Goal: Transaction & Acquisition: Purchase product/service

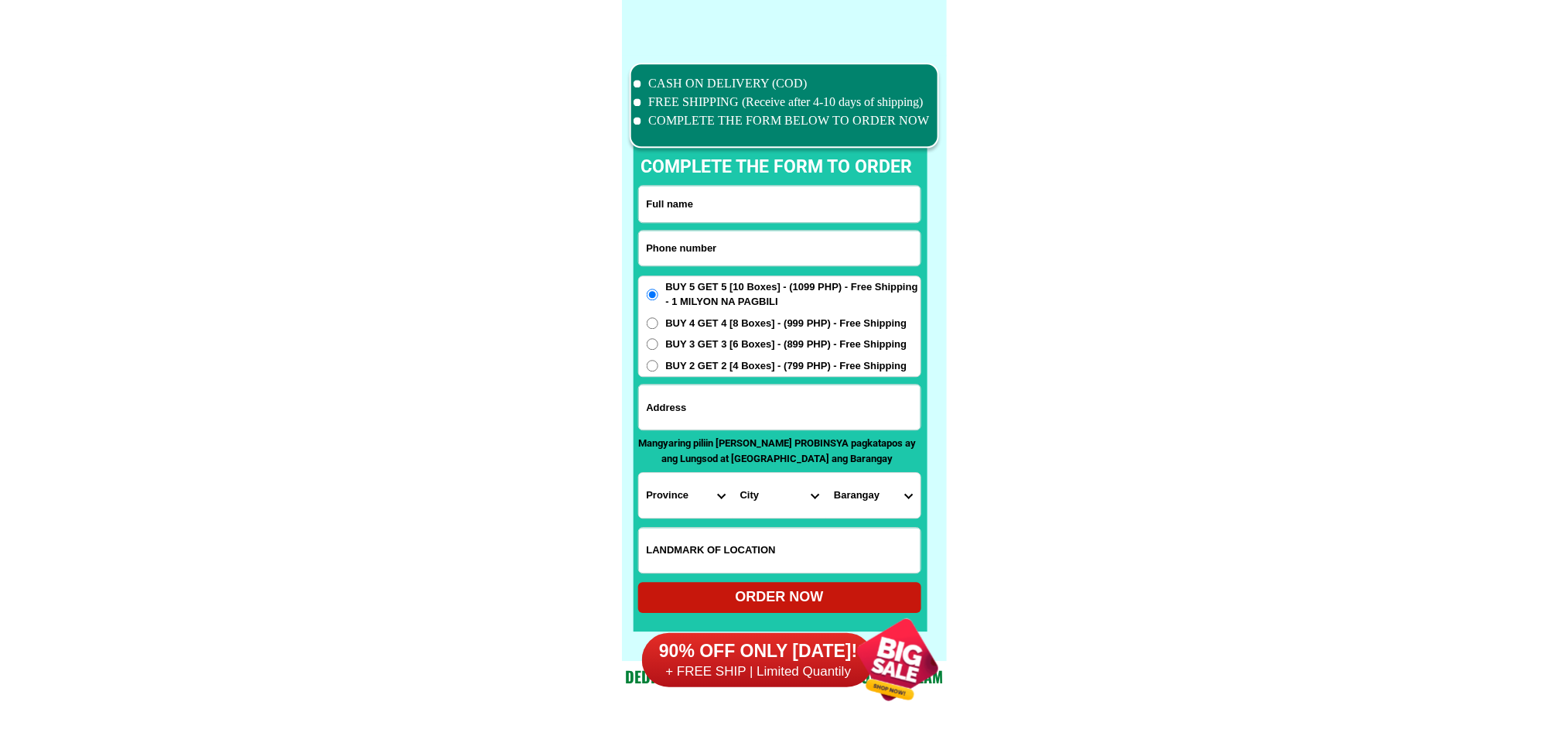
scroll to position [12030, 0]
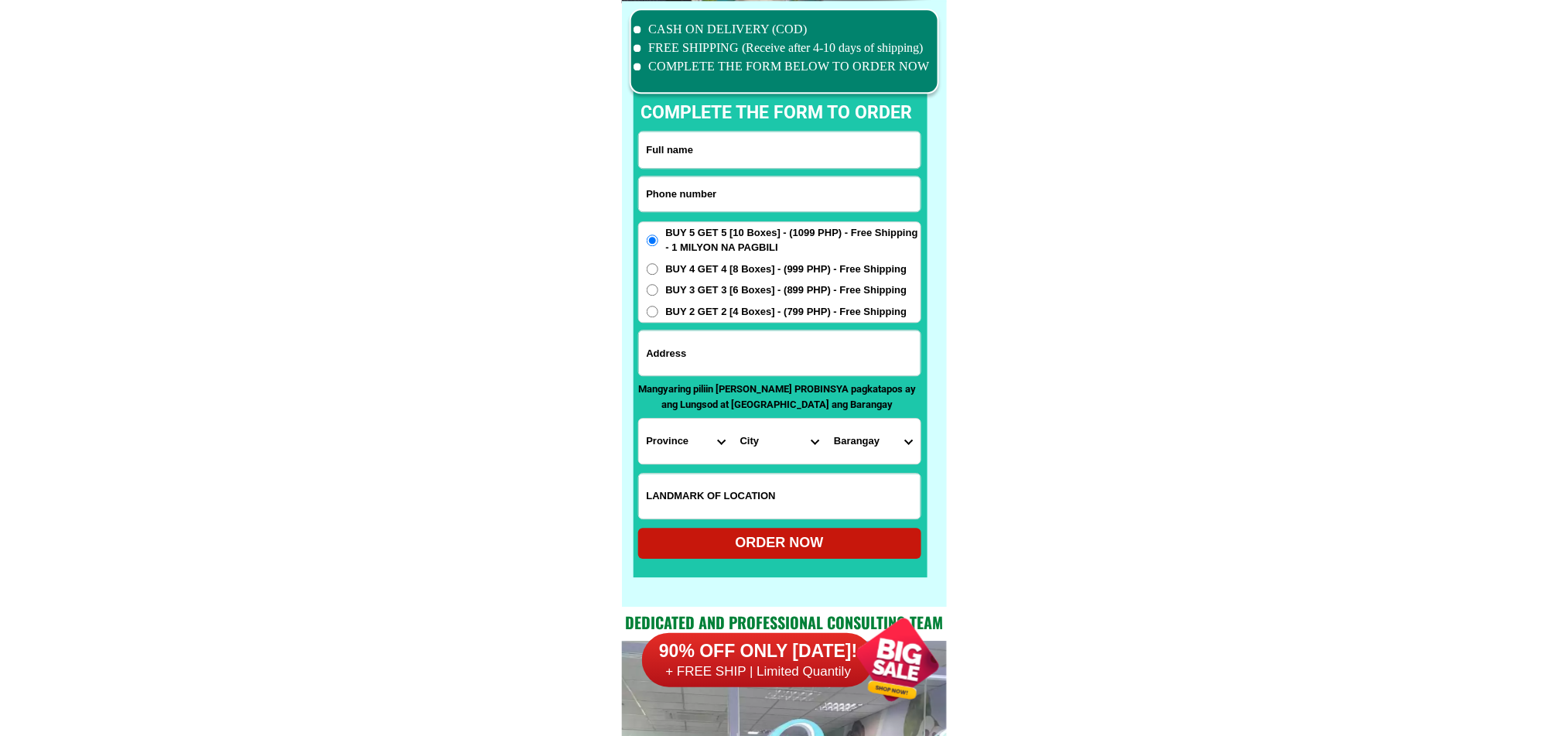
click at [764, 187] on input "Input phone_number" at bounding box center [780, 193] width 281 height 35
paste input "9636449746"
click at [647, 185] on input "9636449746" at bounding box center [780, 193] width 281 height 35
type input "09636449746"
click at [729, 156] on input "Input full_name" at bounding box center [780, 150] width 281 height 36
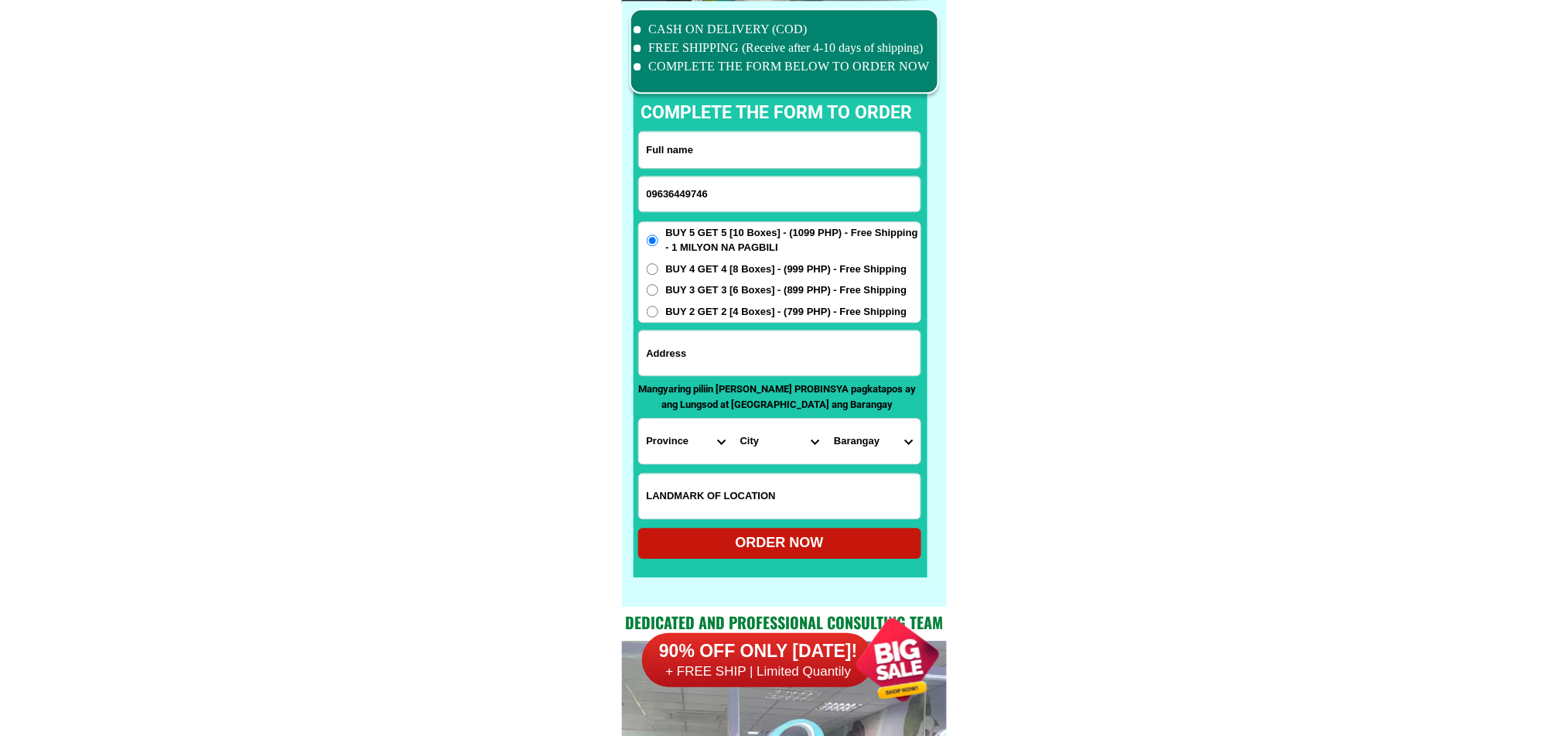
paste input "[PERSON_NAME] M Del [PERSON_NAME]"
type input "[PERSON_NAME] M Del [PERSON_NAME]"
click at [741, 347] on input "Input address" at bounding box center [780, 353] width 281 height 45
paste input "zone [GEOGRAPHIC_DATA][PERSON_NAME][PERSON_NAME] Baao Camarines Sur"
type input "zone [GEOGRAPHIC_DATA][PERSON_NAME][PERSON_NAME] Baao Camarines Sur"
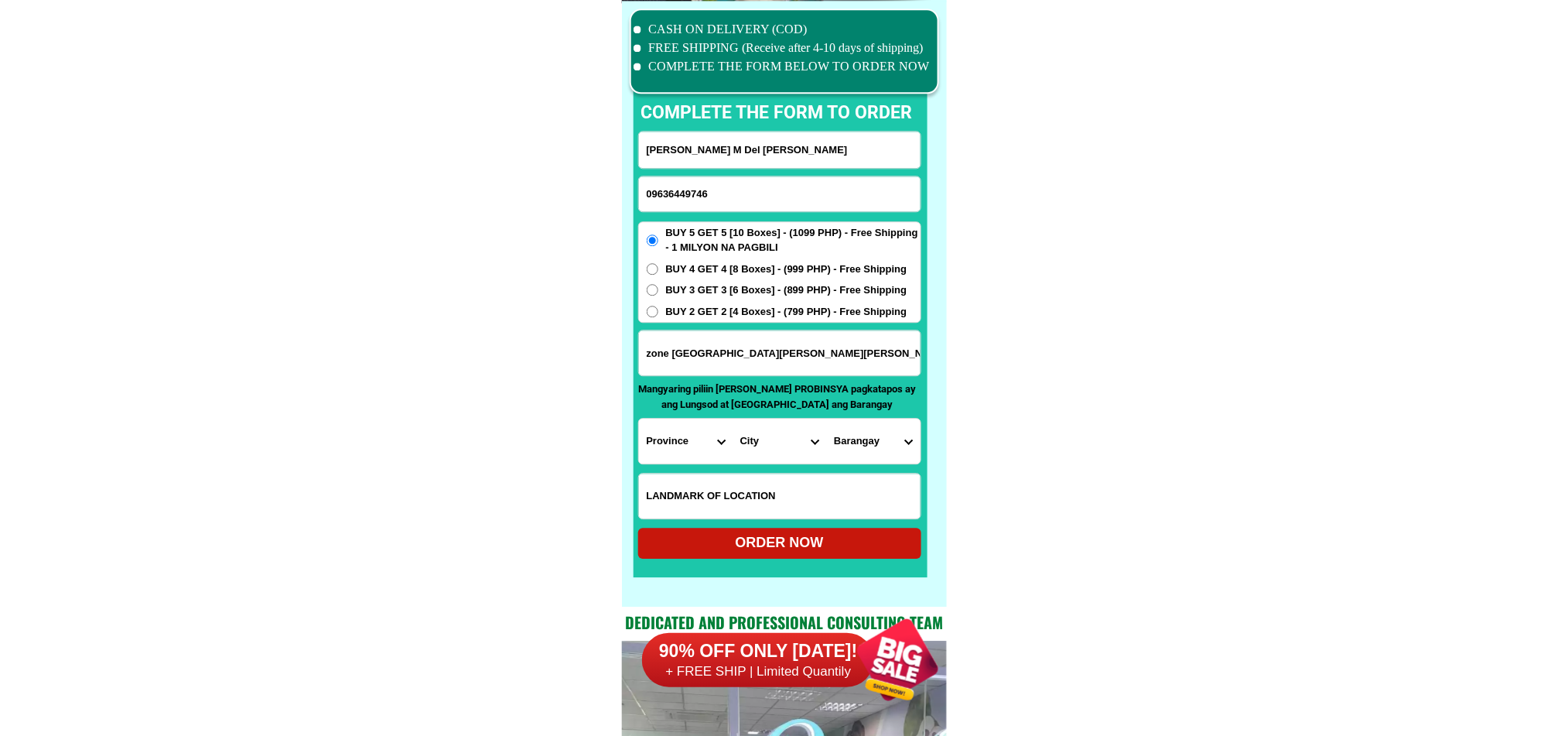
click at [671, 455] on select "Province [GEOGRAPHIC_DATA] [GEOGRAPHIC_DATA] [GEOGRAPHIC_DATA] [GEOGRAPHIC_DATA…" at bounding box center [686, 442] width 93 height 45
select select "63_374"
drag, startPoint x: 1224, startPoint y: 495, endPoint x: 1030, endPoint y: 500, distance: 194.1
click at [798, 447] on select "City Baao Balatan Bombon Buhi [PERSON_NAME][GEOGRAPHIC_DATA] Calabanga [GEOGRAP…" at bounding box center [779, 442] width 93 height 45
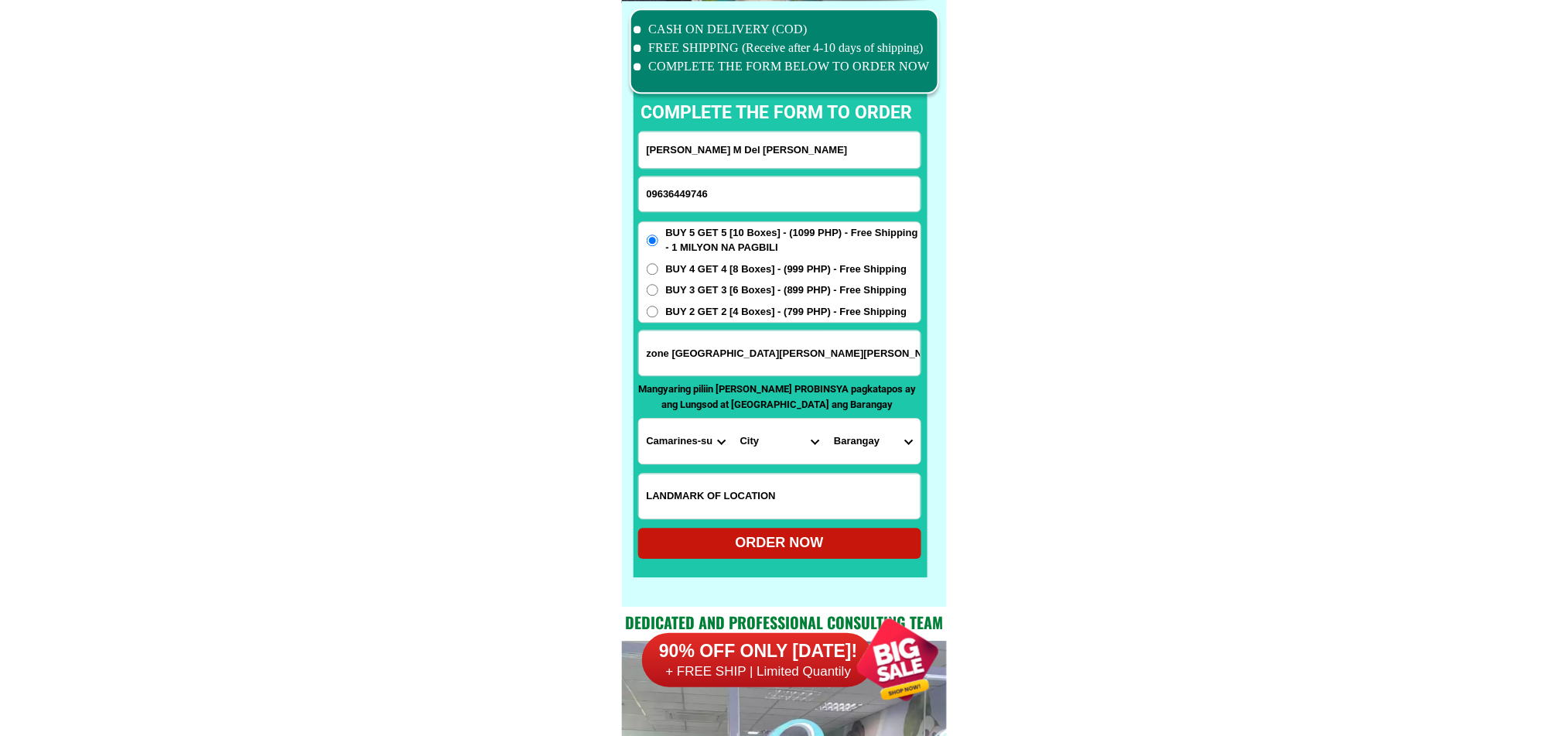
select select "63_3743841"
click at [891, 439] on select "Barangay Agdangan Agdangan pob. ([GEOGRAPHIC_DATA][PERSON_NAME]) Antipolo [PERS…" at bounding box center [873, 442] width 93 height 45
select select "63_37438418959"
click at [827, 419] on select "Barangay Agdangan Agdangan pob. ([GEOGRAPHIC_DATA][PERSON_NAME]) Antipolo [PERS…" at bounding box center [873, 442] width 93 height 45
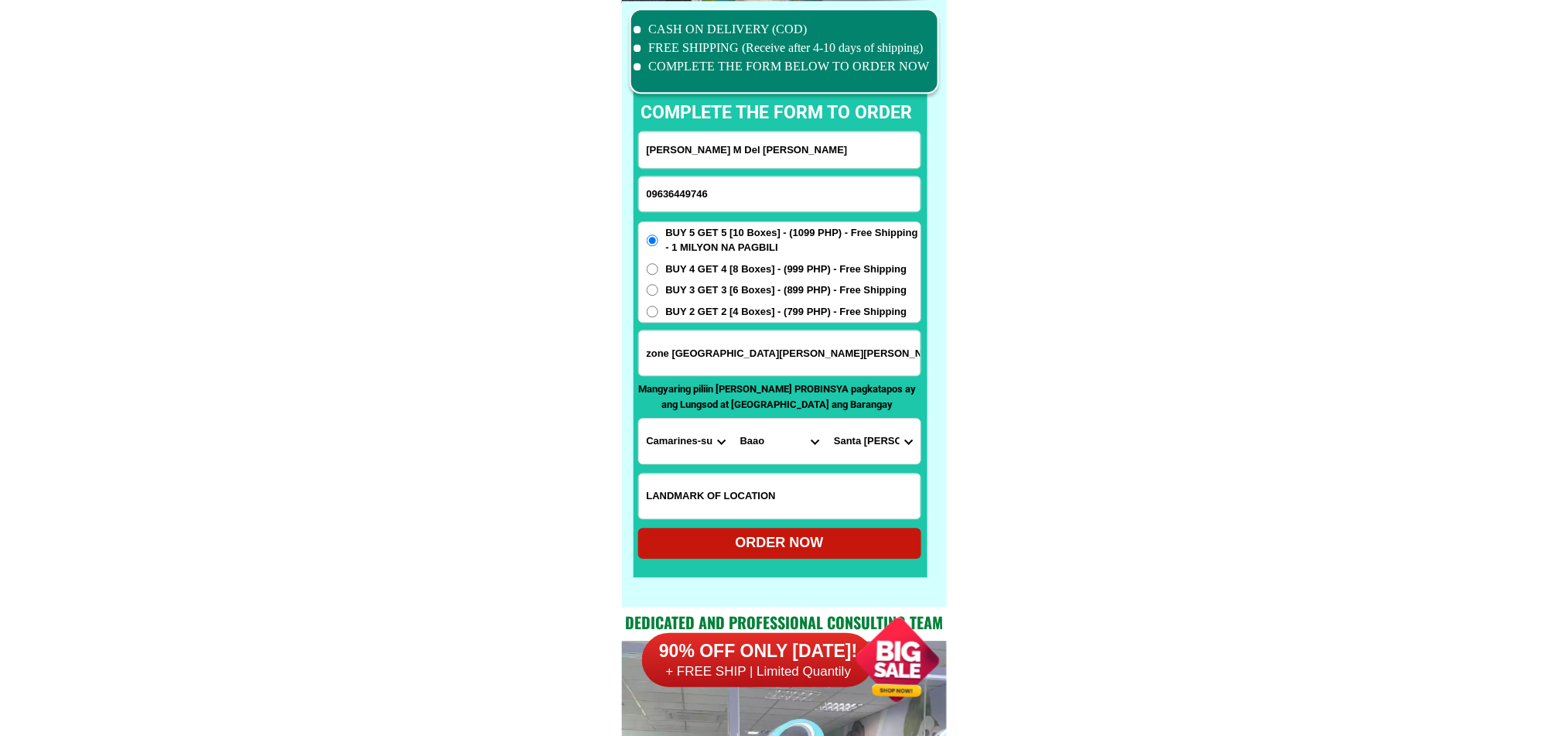
click at [868, 537] on div "ORDER NOW" at bounding box center [780, 543] width 283 height 21
radio input "true"
click at [861, 450] on select "Barangay" at bounding box center [873, 442] width 93 height 45
click at [862, 446] on select "Barangay" at bounding box center [873, 442] width 93 height 45
drag, startPoint x: 862, startPoint y: 446, endPoint x: 863, endPoint y: 377, distance: 69.0
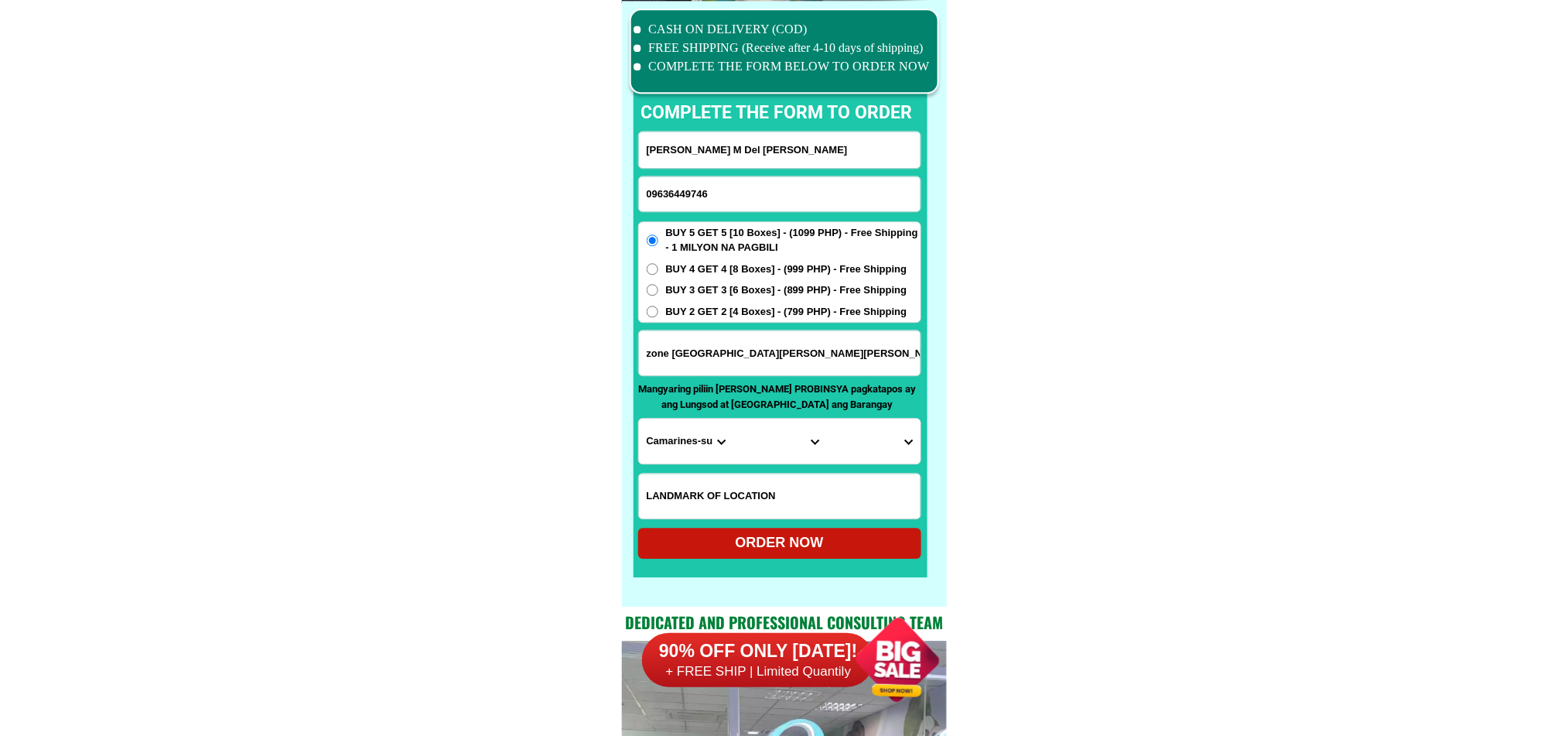
click at [862, 446] on select "Barangay" at bounding box center [873, 442] width 93 height 45
click at [741, 208] on input "09636449746" at bounding box center [780, 193] width 281 height 35
paste input "9530481955"
type input "09530481955"
click at [761, 149] on input "Input full_name" at bounding box center [780, 150] width 281 height 36
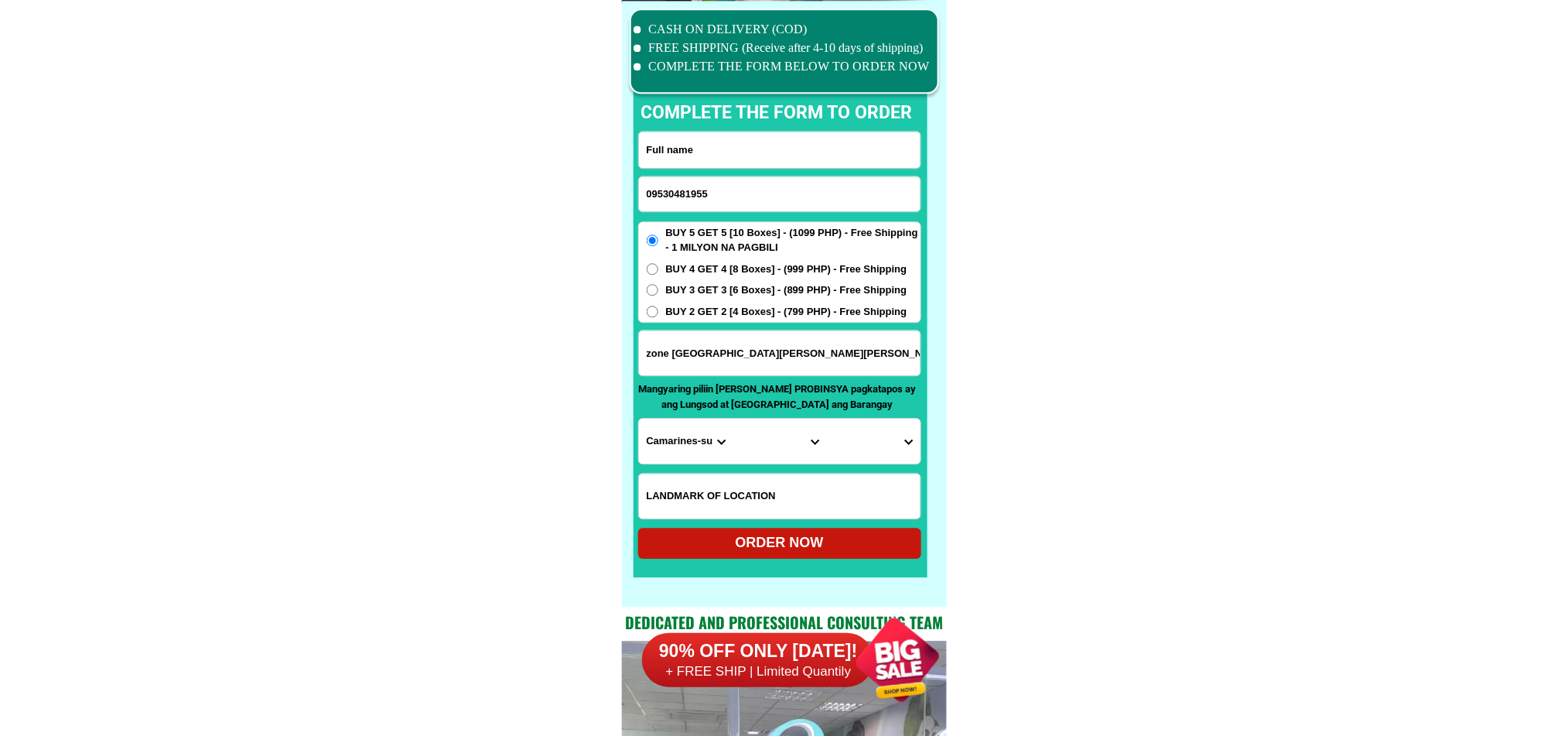
paste input "[PERSON_NAME]"
type input "[PERSON_NAME]"
click at [782, 344] on input "Input address" at bounding box center [780, 353] width 281 height 45
paste input "Purok1 Brgy Panatao Claver [GEOGRAPHIC_DATA]"
type input "Purok1 Brgy Panatao Claver [GEOGRAPHIC_DATA]"
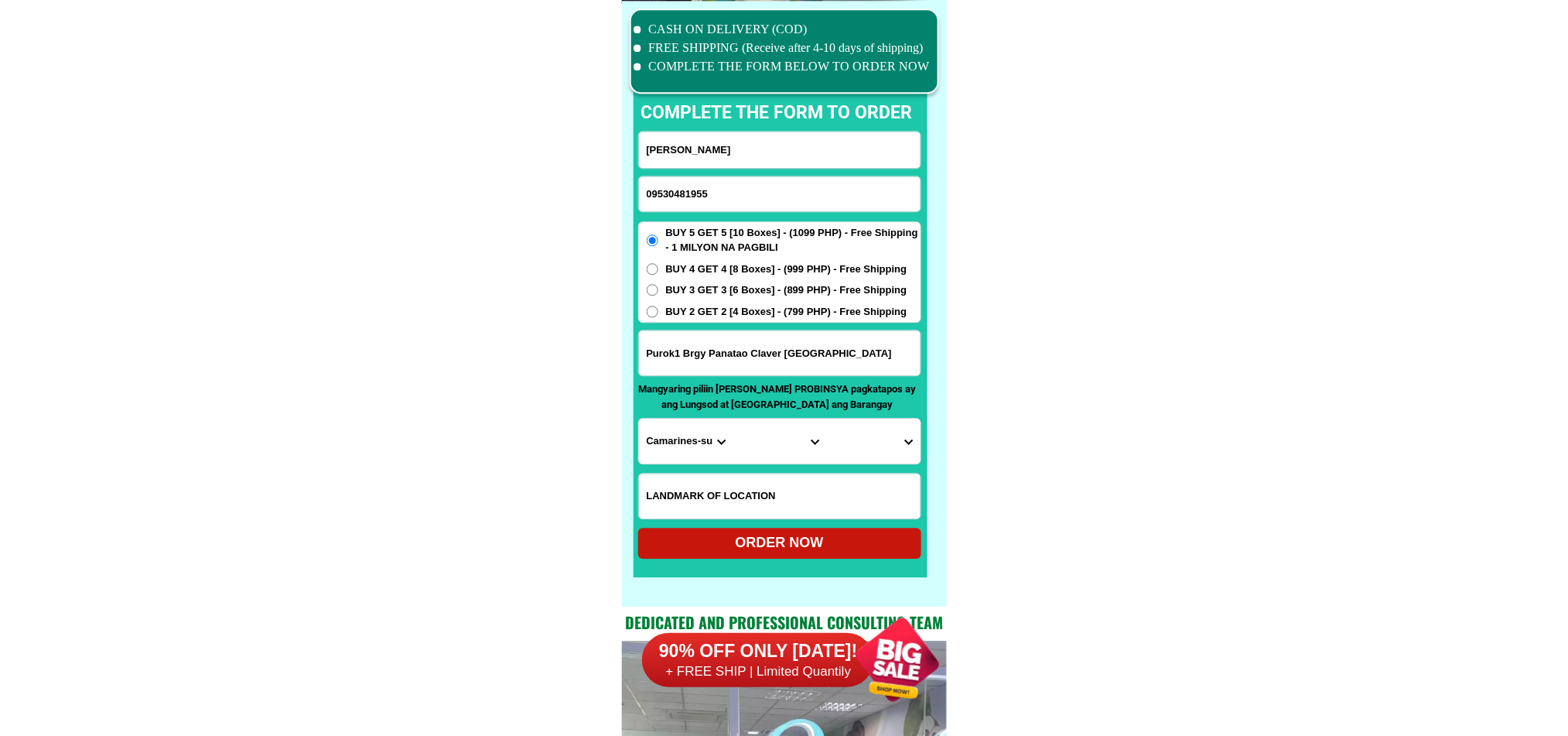
click at [753, 495] on input "Input LANDMARKOFLOCATION" at bounding box center [780, 496] width 281 height 45
paste input "Beside at [GEOGRAPHIC_DATA]"
type input "Beside at [GEOGRAPHIC_DATA]"
click at [709, 440] on select "Province [GEOGRAPHIC_DATA] [GEOGRAPHIC_DATA] [GEOGRAPHIC_DATA] [GEOGRAPHIC_DATA…" at bounding box center [686, 442] width 93 height 45
select select "63_829"
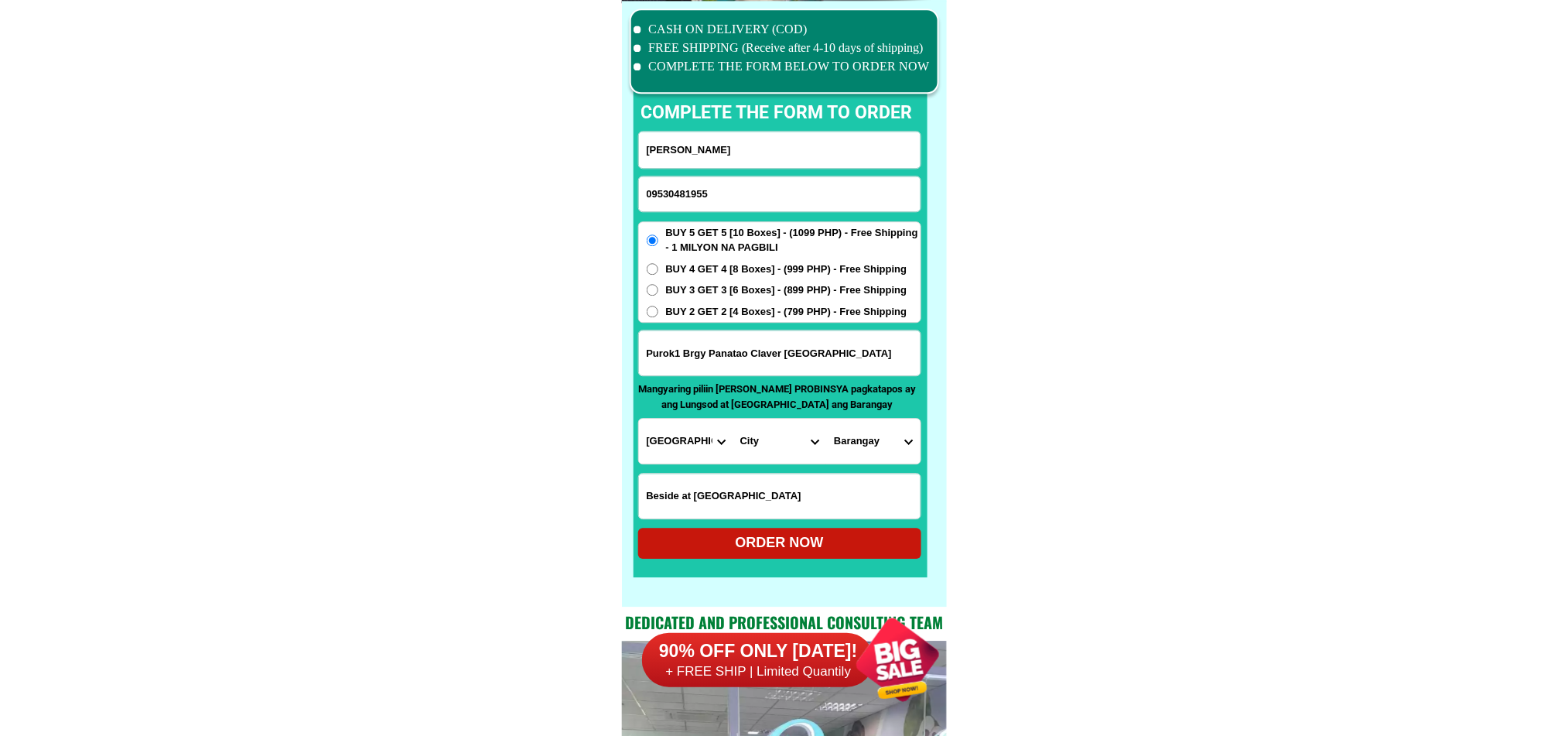
drag, startPoint x: 1030, startPoint y: 462, endPoint x: 991, endPoint y: 457, distance: 39.3
click at [771, 434] on select "City Bacuag [GEOGRAPHIC_DATA] [GEOGRAPHIC_DATA][PERSON_NAME] [GEOGRAPHIC_DATA] …" at bounding box center [779, 442] width 93 height 45
select select "63_8292324"
drag, startPoint x: 1180, startPoint y: 483, endPoint x: 938, endPoint y: 429, distance: 248.0
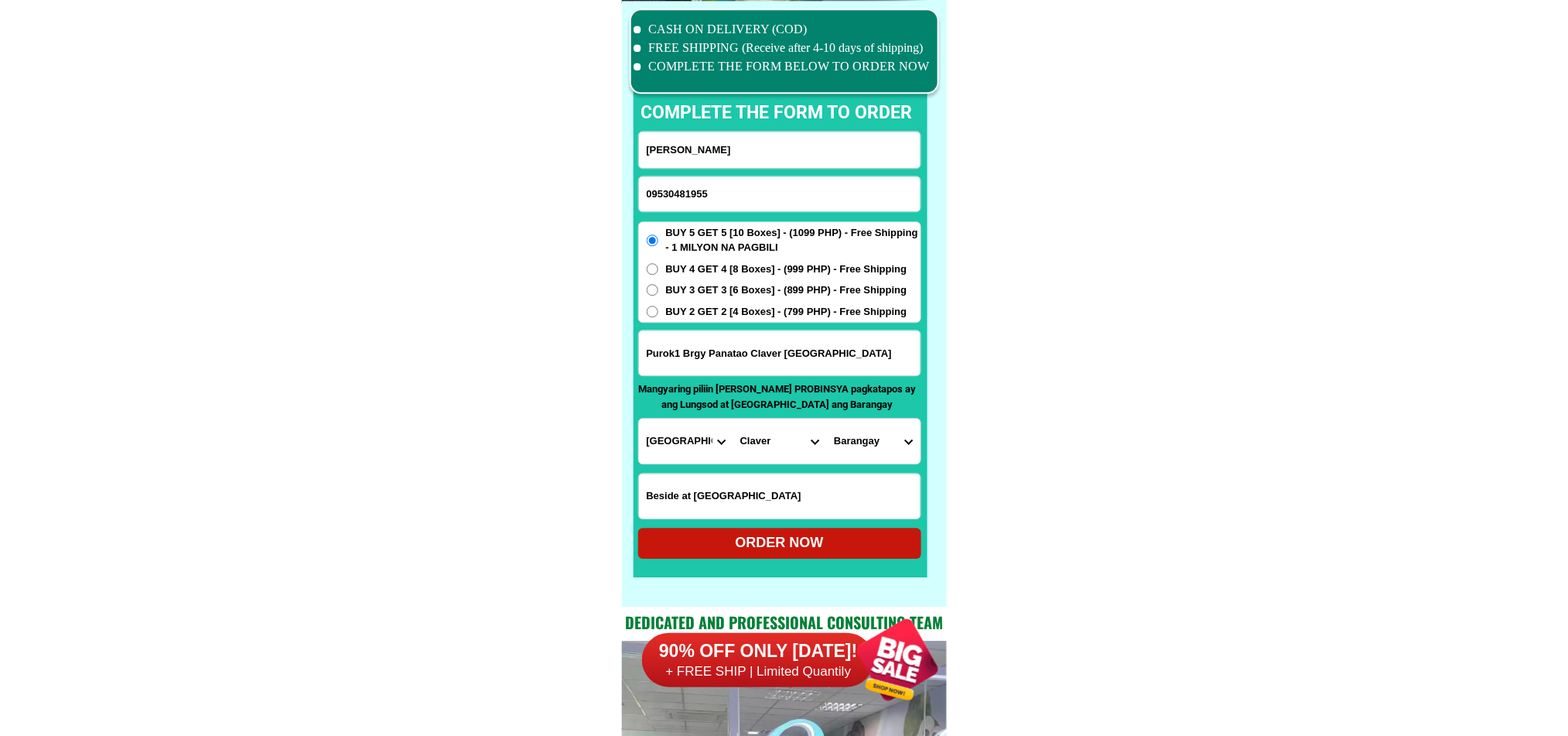
click at [862, 430] on select "Barangay Bagakay (pob. west) [GEOGRAPHIC_DATA] Daywan Hayanggabon Ladgaron (pob…" at bounding box center [873, 442] width 93 height 45
select select "63_8292324905"
drag, startPoint x: 1206, startPoint y: 471, endPoint x: 1053, endPoint y: 492, distance: 154.4
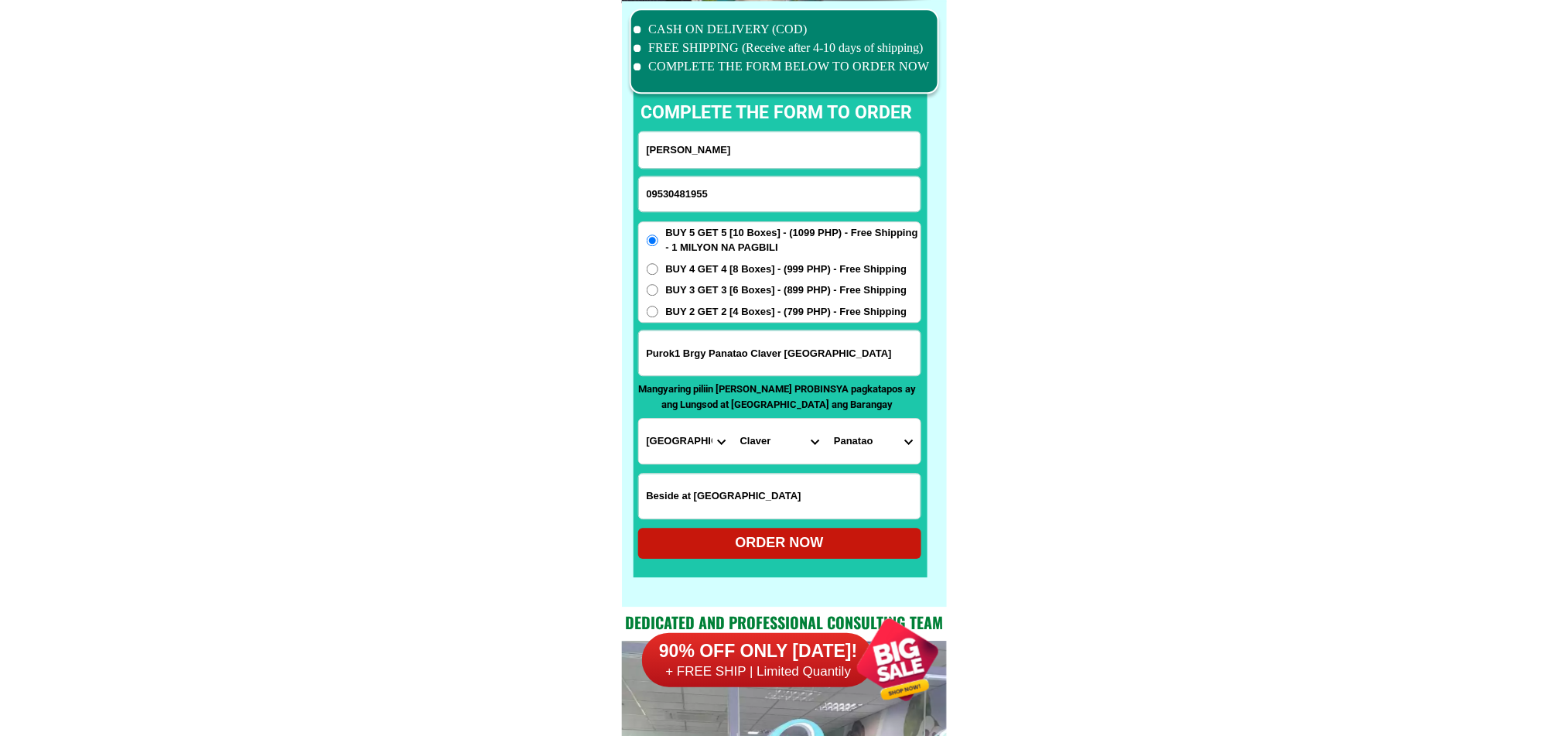
click at [687, 450] on select "Province [GEOGRAPHIC_DATA] [GEOGRAPHIC_DATA] [GEOGRAPHIC_DATA] [GEOGRAPHIC_DATA…" at bounding box center [686, 442] width 93 height 45
select select "63_137"
click at [720, 190] on input "09530481955" at bounding box center [780, 193] width 281 height 35
paste input "097030309"
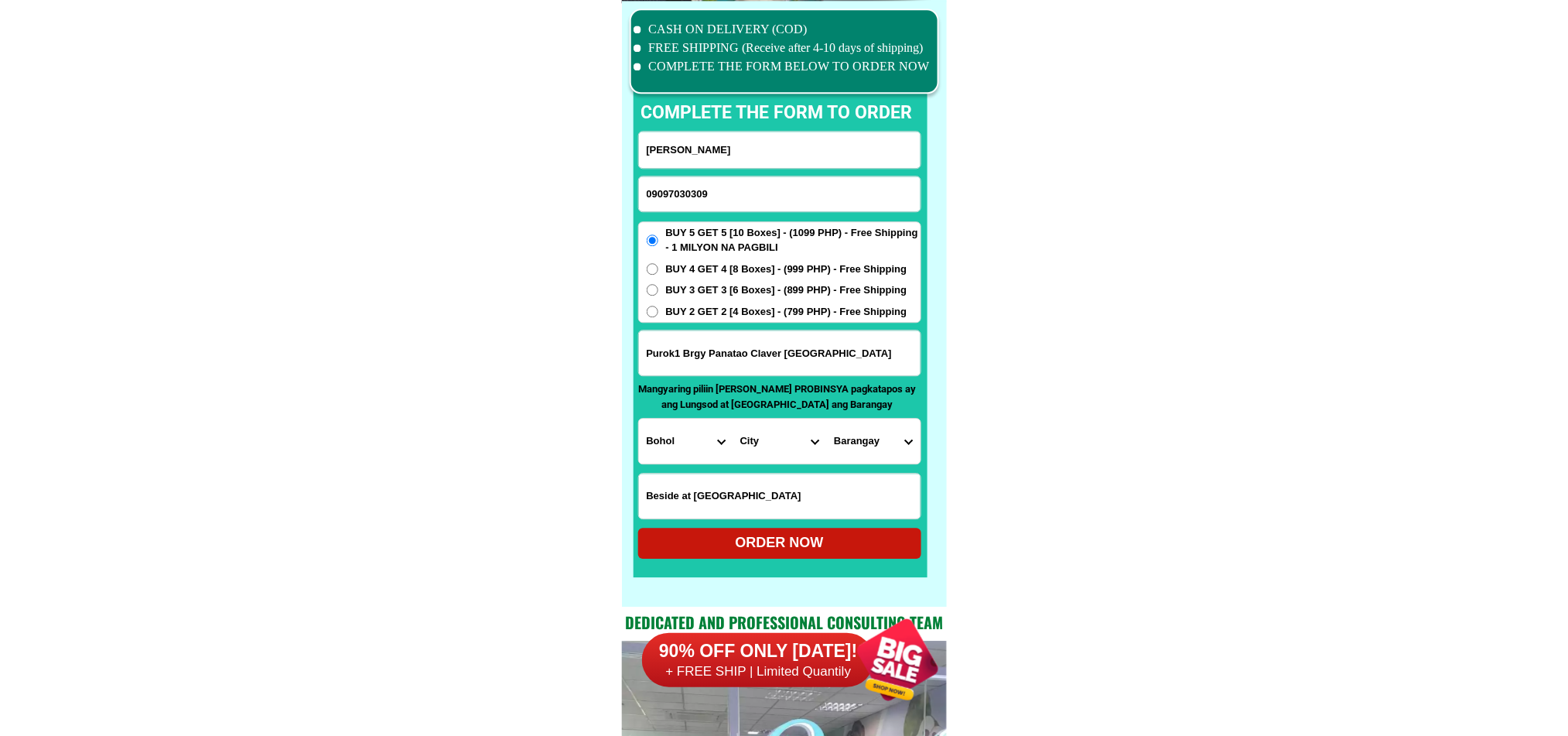
type input "09097030309"
click at [876, 146] on input "[PERSON_NAME]" at bounding box center [780, 150] width 281 height 36
paste input "[PERSON_NAME]"
click at [852, 158] on input "Mainit [PERSON_NAME]" at bounding box center [780, 150] width 281 height 36
paste input "Input full_name"
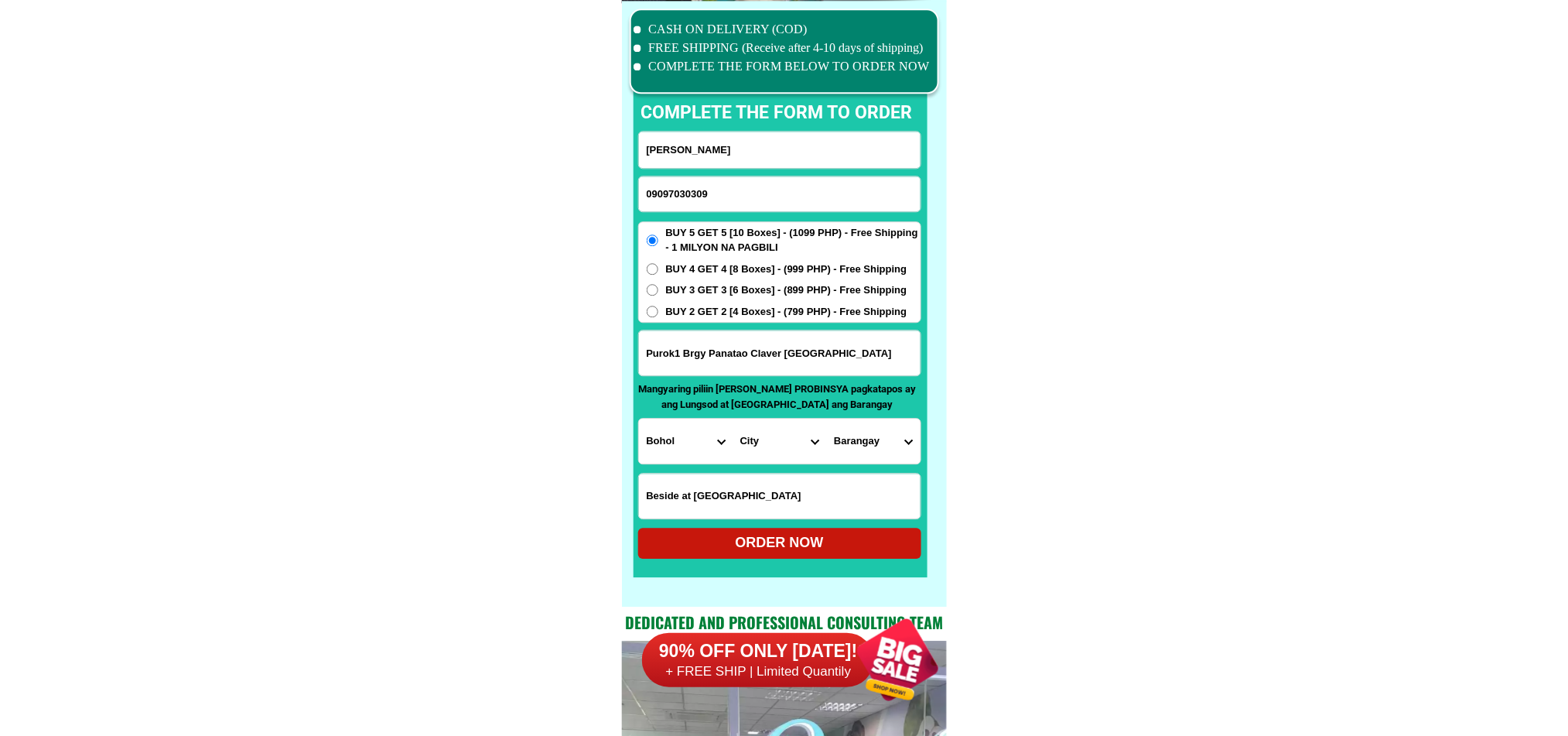
type input "[PERSON_NAME]"
click at [790, 348] on input "Purok1 Brgy Panatao Claver [GEOGRAPHIC_DATA]" at bounding box center [780, 353] width 281 height 45
paste input "Songcuya Diplahan [GEOGRAPHIC_DATA] provinc"
type input "Songcuya Diplahan [GEOGRAPHIC_DATA]"
click at [736, 480] on input "Beside at [GEOGRAPHIC_DATA]" at bounding box center [780, 496] width 281 height 45
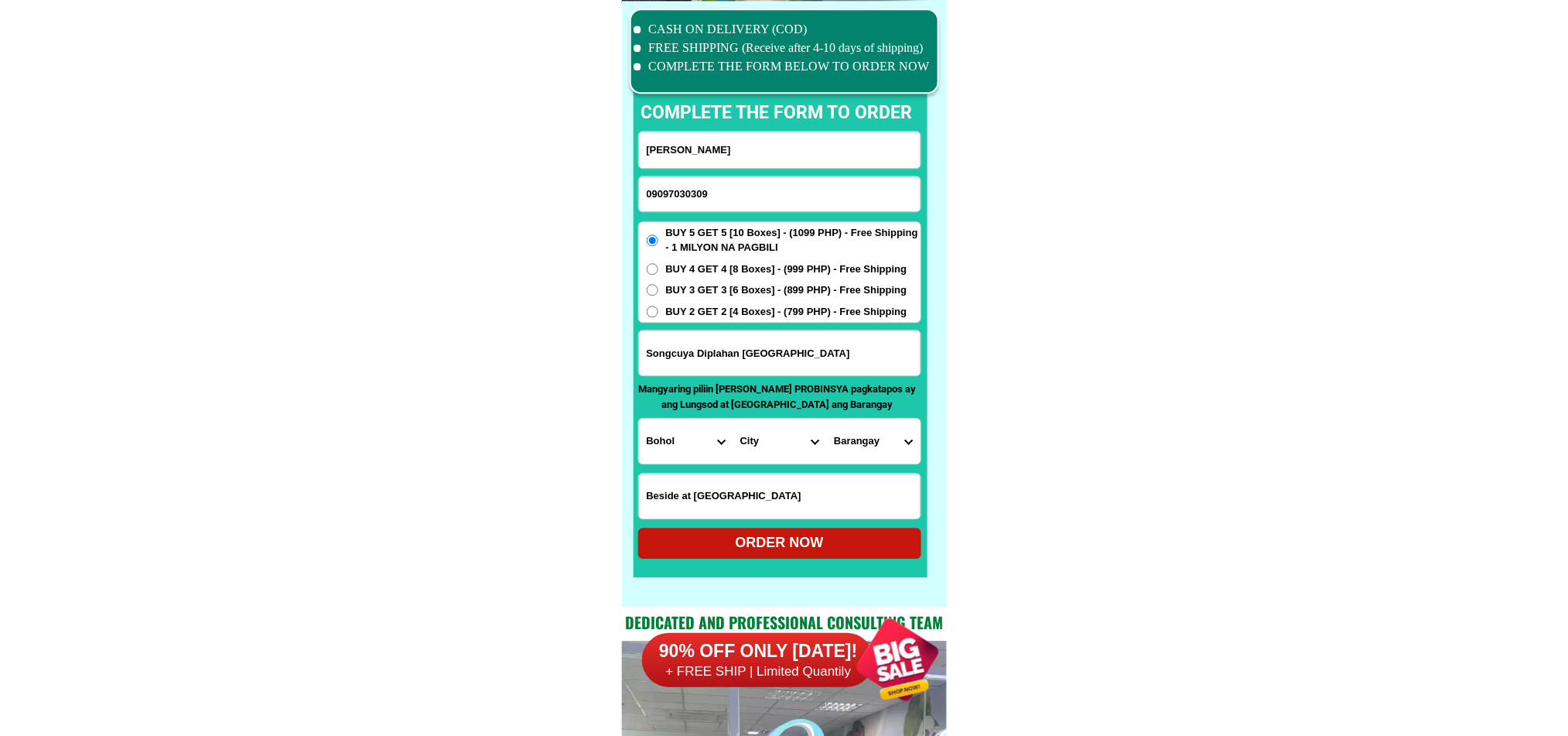
paste input ""Malapit sa gym"
type input "Beside at [GEOGRAPHIC_DATA]"Malapit sa gym Panatao"
click at [706, 450] on select "Province [GEOGRAPHIC_DATA] [GEOGRAPHIC_DATA] [GEOGRAPHIC_DATA] [GEOGRAPHIC_DATA…" at bounding box center [686, 442] width 93 height 45
click at [823, 356] on input "Songcuya Diplahan [GEOGRAPHIC_DATA]" at bounding box center [780, 353] width 281 height 45
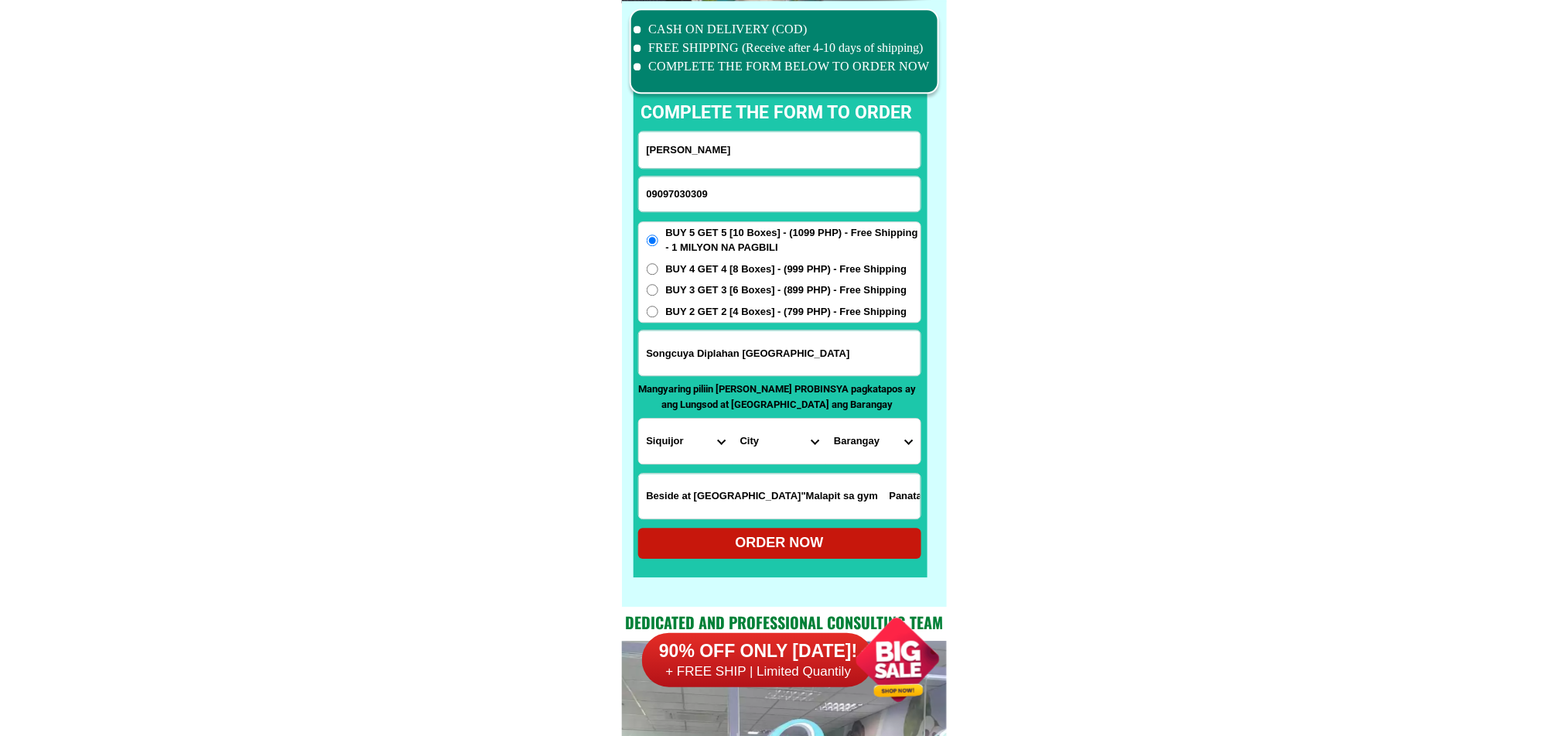
click at [823, 356] on input "Songcuya Diplahan [GEOGRAPHIC_DATA]" at bounding box center [780, 353] width 281 height 45
click at [699, 434] on select "Province [GEOGRAPHIC_DATA] [GEOGRAPHIC_DATA] [GEOGRAPHIC_DATA] [GEOGRAPHIC_DATA…" at bounding box center [686, 442] width 93 height 45
select select "63_480"
click at [639, 419] on select "Province [GEOGRAPHIC_DATA] [GEOGRAPHIC_DATA] [GEOGRAPHIC_DATA] [GEOGRAPHIC_DATA…" at bounding box center [686, 442] width 93 height 45
click at [774, 449] on select "City Buug Diplahan [PERSON_NAME] Kabasalan Mabuhay [GEOGRAPHIC_DATA] Naga [GEOG…" at bounding box center [779, 442] width 93 height 45
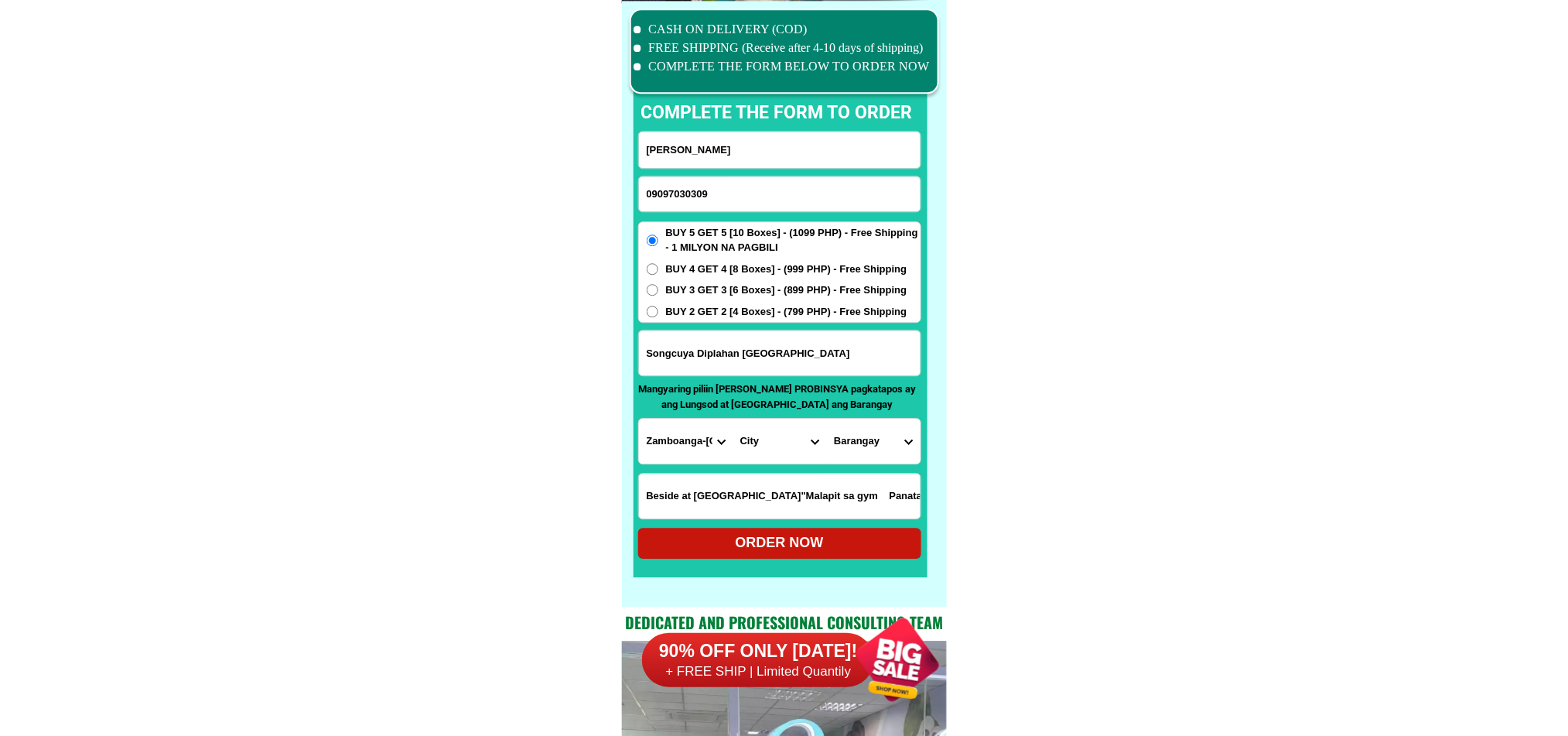
select select "63_4808176"
drag, startPoint x: 1156, startPoint y: 480, endPoint x: 951, endPoint y: 471, distance: 205.2
click at [874, 450] on select "Barangay Balangao Butong Ditay Gaulan Goling Guinoman Kauswagan Lindang Lobing …" at bounding box center [873, 442] width 93 height 45
select select "63_48081768081"
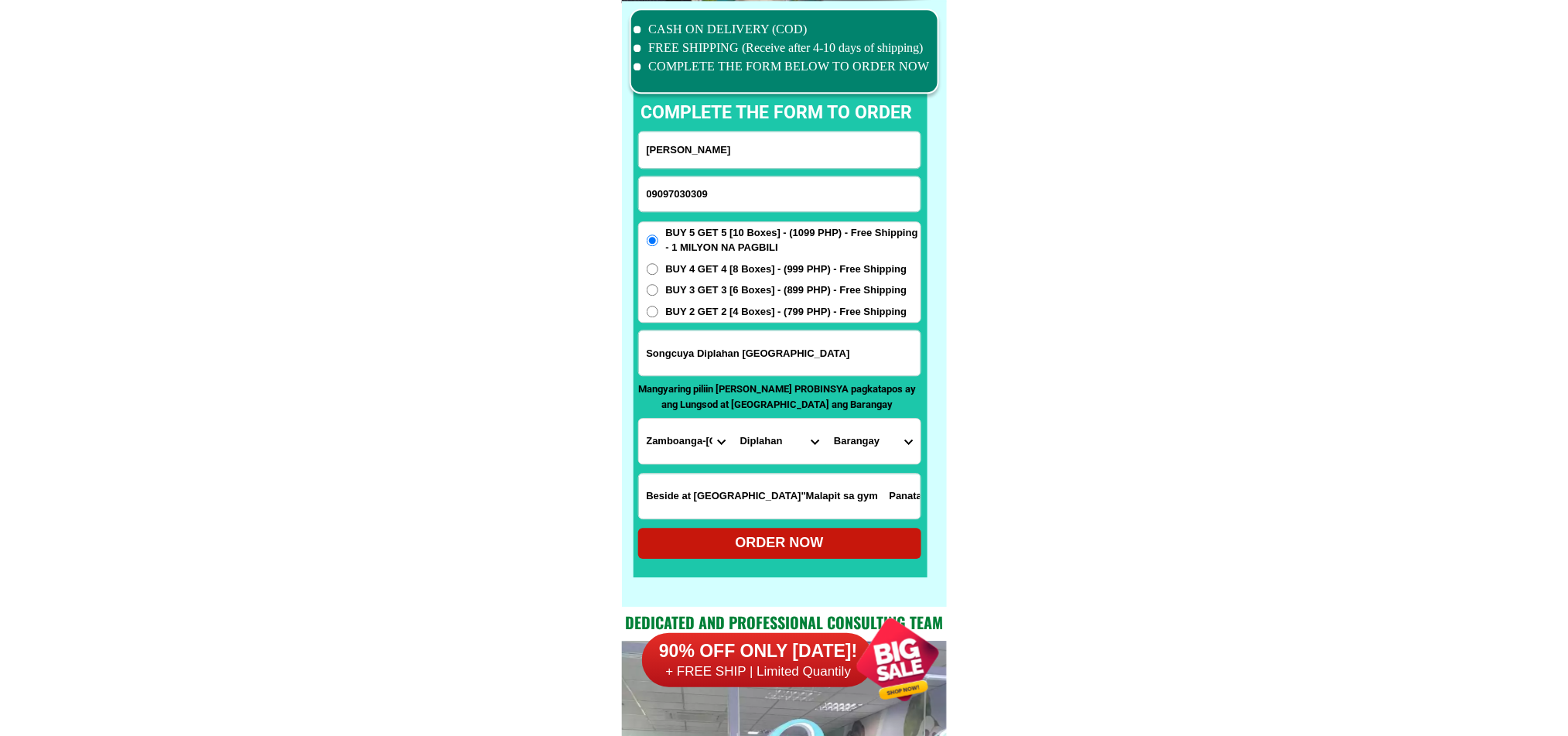
click at [827, 419] on select "Barangay Balangao Butong Ditay Gaulan Goling Guinoman Kauswagan Lindang Lobing …" at bounding box center [873, 442] width 93 height 45
click at [830, 549] on div "ORDER NOW" at bounding box center [780, 543] width 283 height 21
radio input "true"
click at [753, 184] on input "09097030309" at bounding box center [780, 193] width 281 height 35
paste input "09454692514"
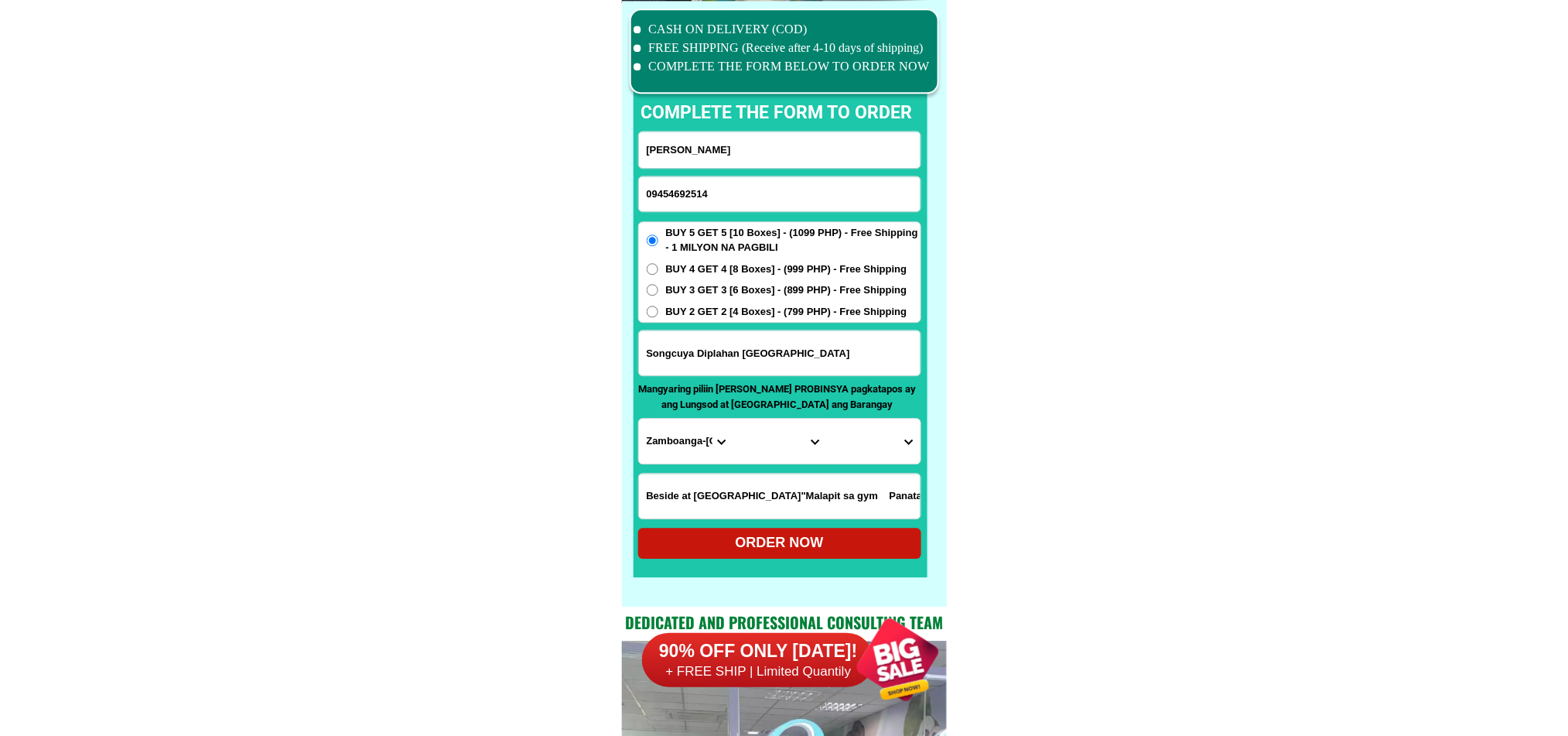
type input "09454692514"
click at [773, 141] on input "Input full_name" at bounding box center [780, 150] width 281 height 36
paste input "[PERSON_NAME]"
type input "[PERSON_NAME]"
click at [761, 341] on input "Input address" at bounding box center [780, 353] width 281 height 45
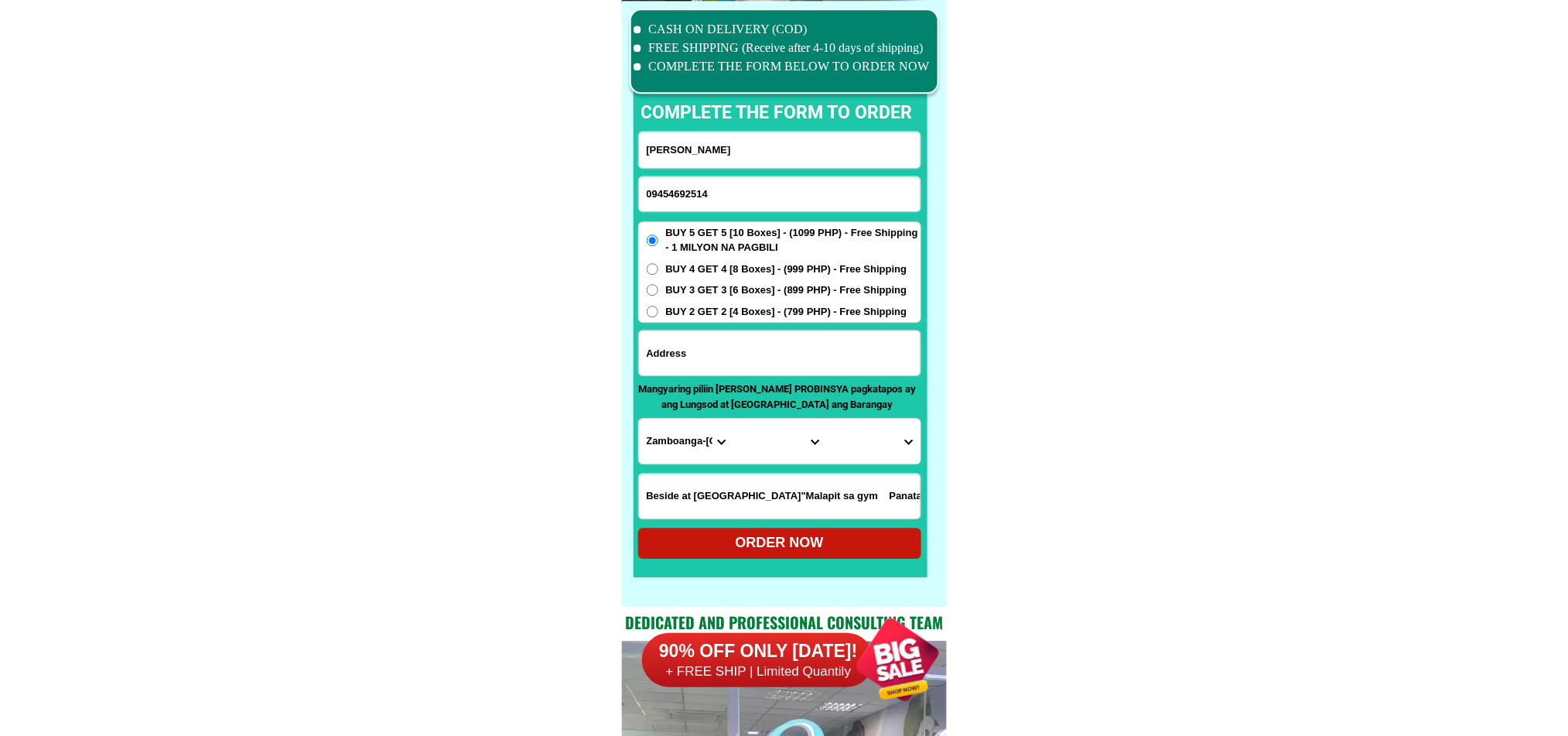
paste input "Purok mainuswagon Talisay City Neg Occ"
type input "Purok mainuswagon Talisay City Neg Occ"
click at [668, 442] on select "Province [GEOGRAPHIC_DATA] [GEOGRAPHIC_DATA] [GEOGRAPHIC_DATA] [GEOGRAPHIC_DATA…" at bounding box center [686, 442] width 93 height 45
select select "63_396"
click at [639, 419] on select "Province [GEOGRAPHIC_DATA] [GEOGRAPHIC_DATA] [GEOGRAPHIC_DATA] [GEOGRAPHIC_DATA…" at bounding box center [686, 442] width 93 height 45
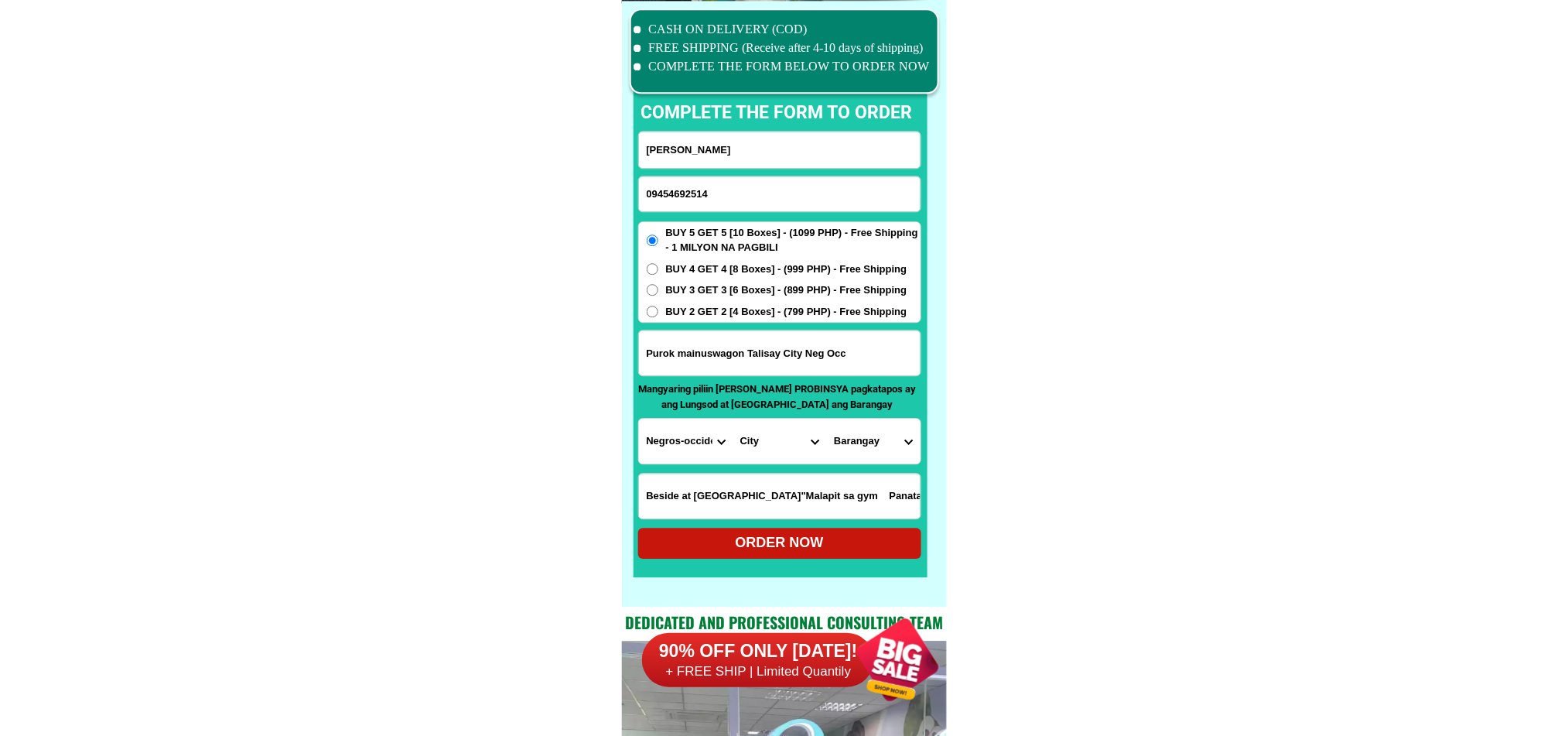
click at [778, 446] on select "City [GEOGRAPHIC_DATA]-city [GEOGRAPHIC_DATA]-city [GEOGRAPHIC_DATA] [GEOGRAPHI…" at bounding box center [779, 442] width 93 height 45
select select "63_3969429"
click at [733, 419] on select "City [GEOGRAPHIC_DATA]-city [GEOGRAPHIC_DATA]-city [GEOGRAPHIC_DATA] [GEOGRAPHI…" at bounding box center [779, 442] width 93 height 45
click at [888, 451] on select "Barangay Bubog Cabatangan [PERSON_NAME] Dos hermanas [PERSON_NAME] Katilingban …" at bounding box center [873, 442] width 93 height 45
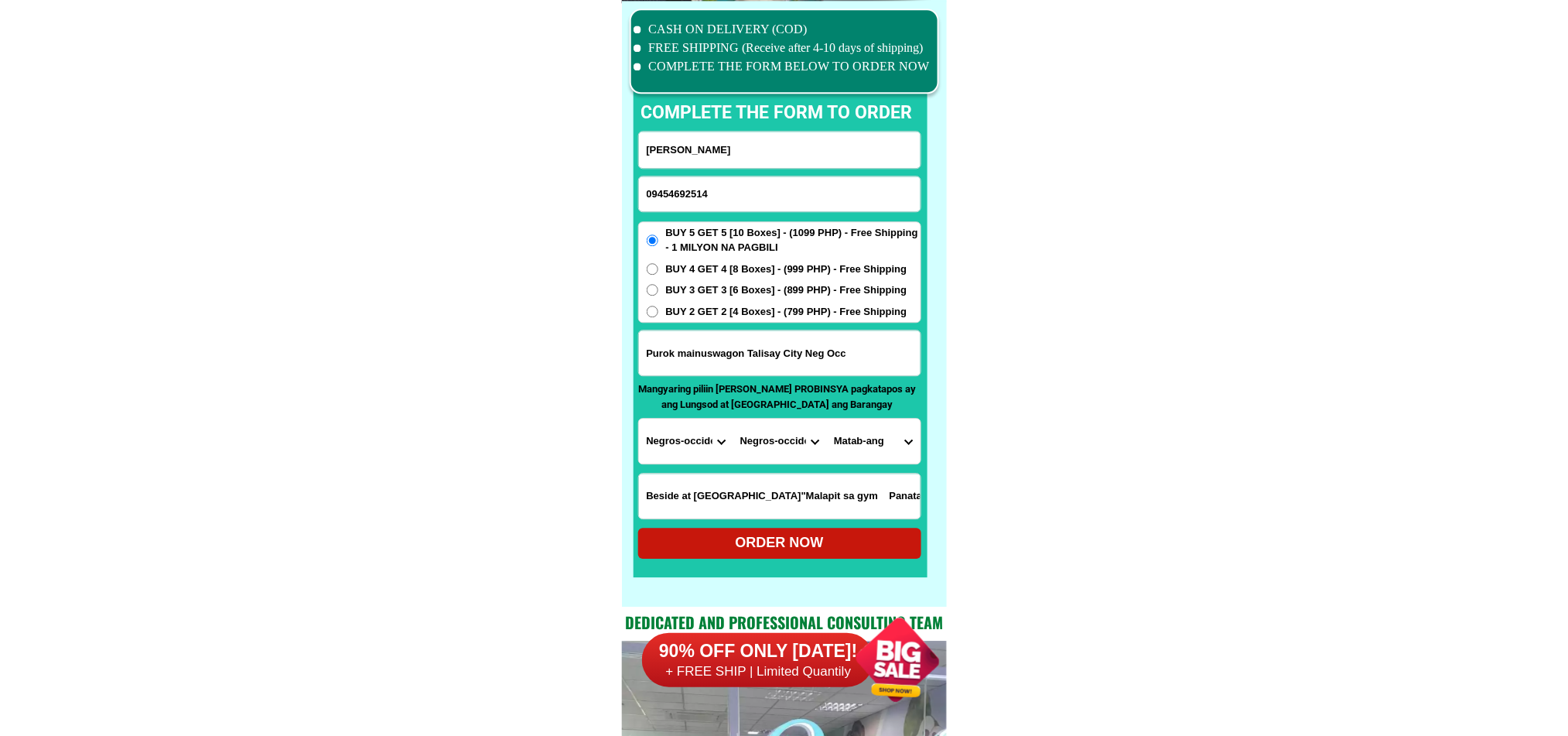
click at [888, 451] on select "Barangay Bubog Cabatangan [PERSON_NAME] Dos hermanas [PERSON_NAME] Katilingban …" at bounding box center [873, 442] width 93 height 45
select select "63_396942978090"
click at [839, 553] on div "ORDER NOW" at bounding box center [780, 543] width 283 height 31
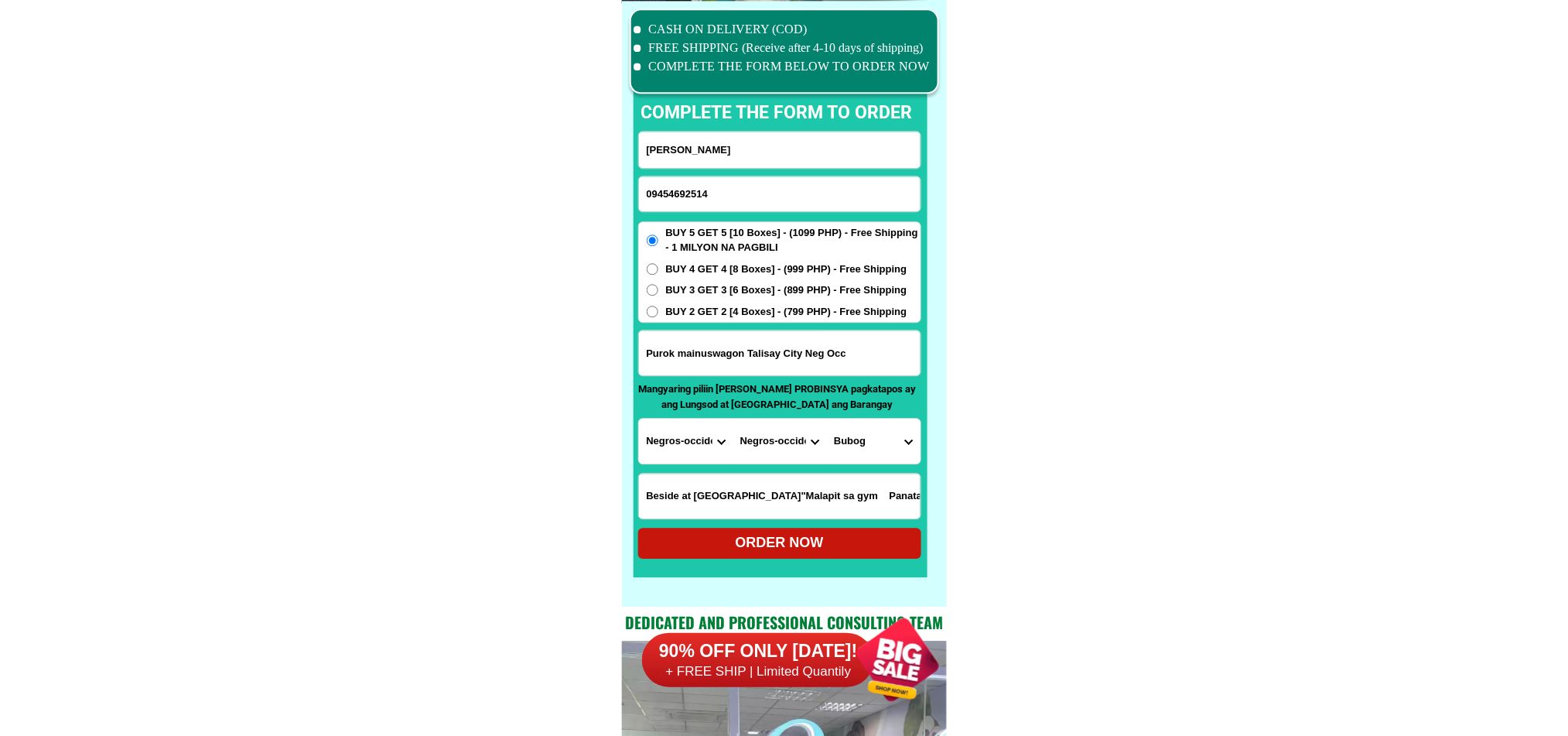
type input "[PERSON_NAME]"
radio input "true"
